Goal: Find specific page/section: Find specific page/section

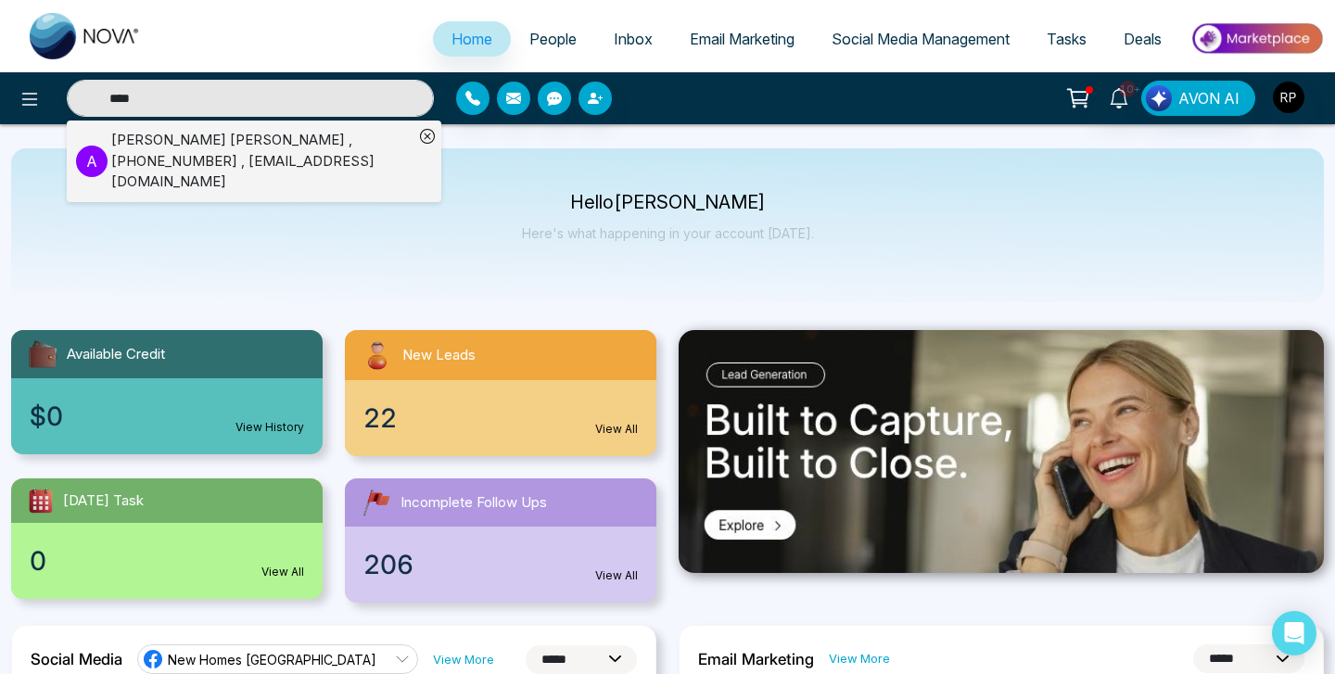
select select "*"
click at [567, 22] on link "People" at bounding box center [553, 38] width 84 height 35
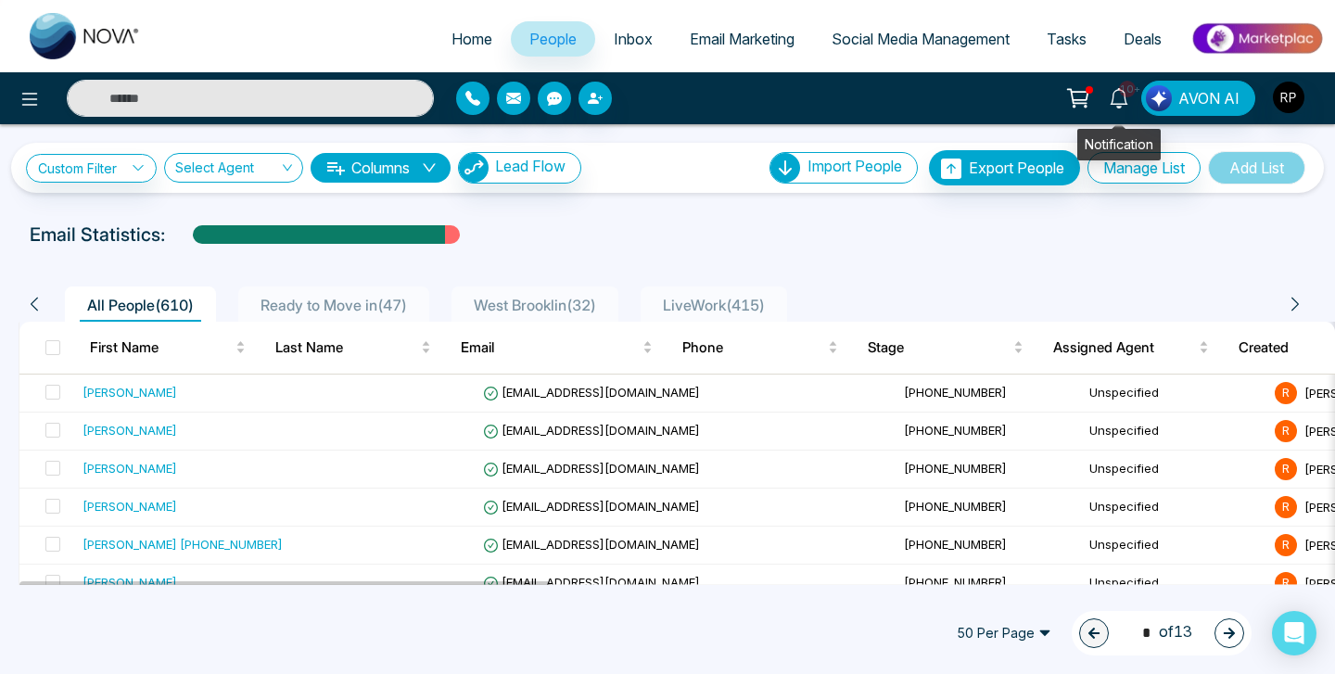
click at [1111, 90] on icon at bounding box center [1119, 98] width 20 height 20
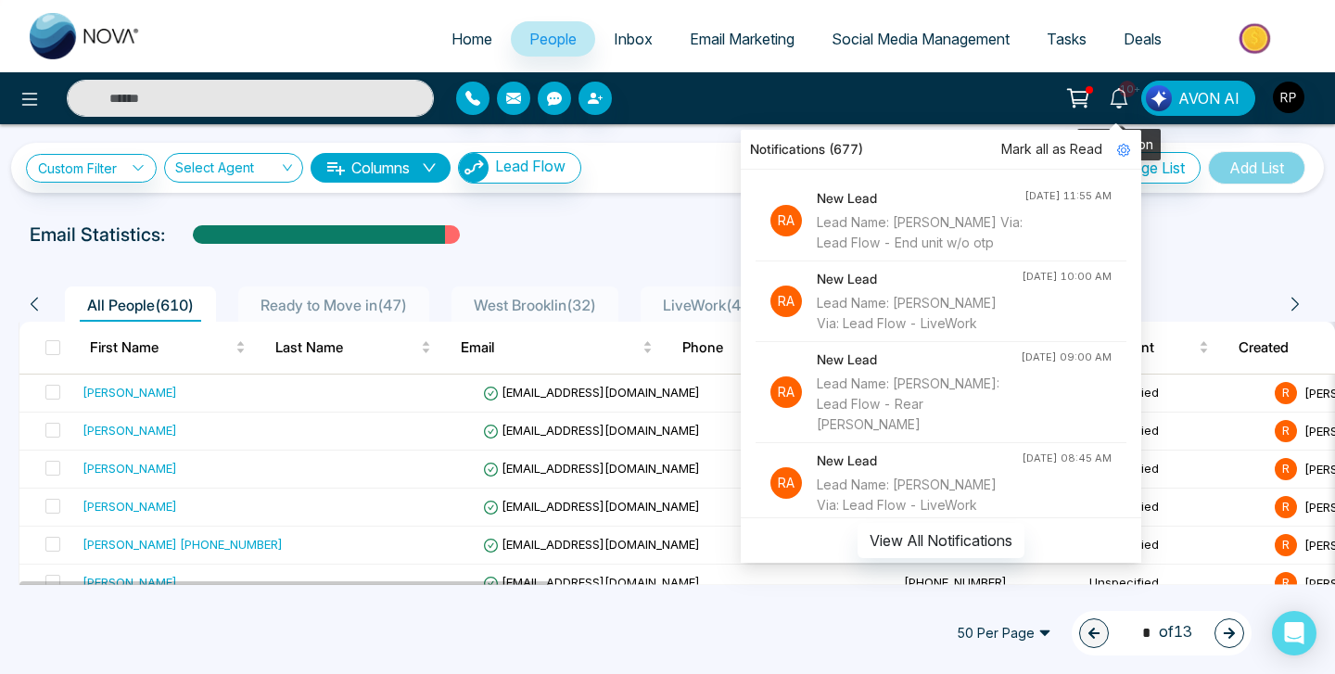
click at [1111, 90] on icon at bounding box center [1119, 98] width 20 height 20
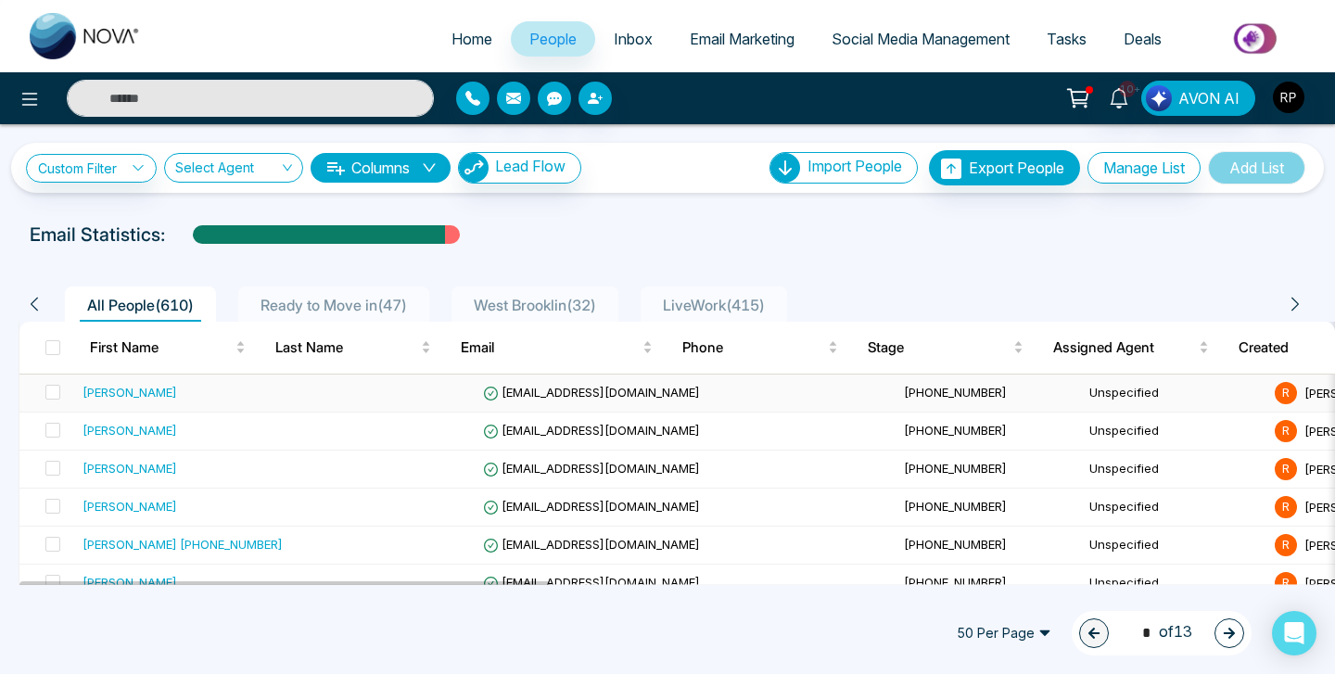
click at [102, 385] on div "[PERSON_NAME]" at bounding box center [130, 392] width 95 height 19
